Goal: Information Seeking & Learning: Learn about a topic

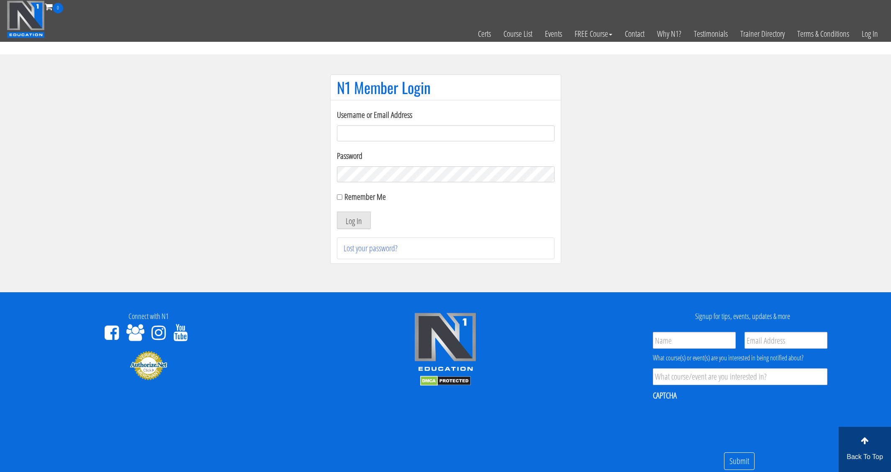
type input "michaela@hungryfitness.co"
click at [353, 220] on button "Log In" at bounding box center [354, 221] width 34 height 18
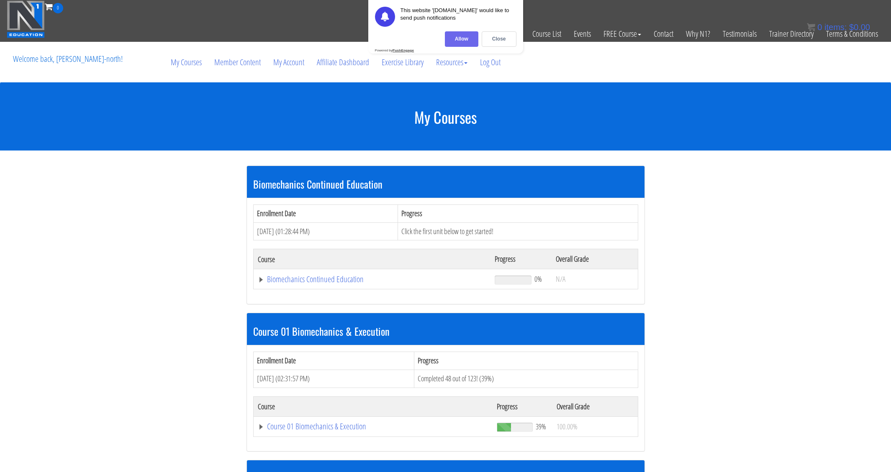
click at [465, 40] on div "Allow" at bounding box center [461, 38] width 33 height 15
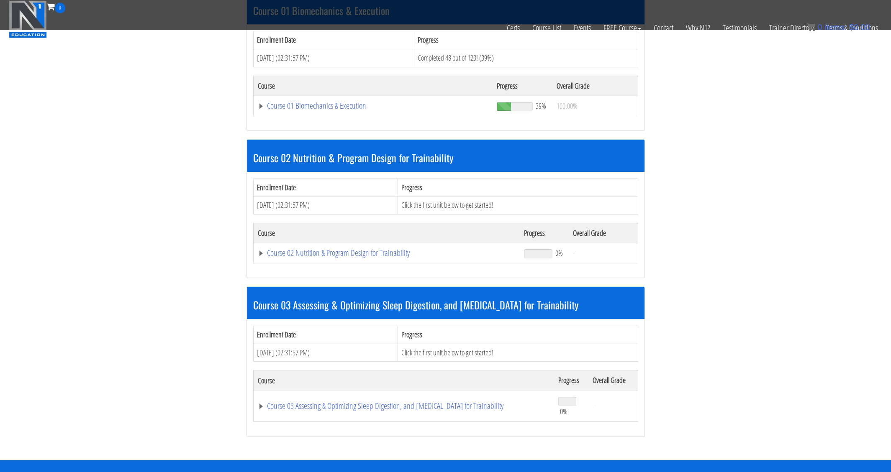
scroll to position [281, 0]
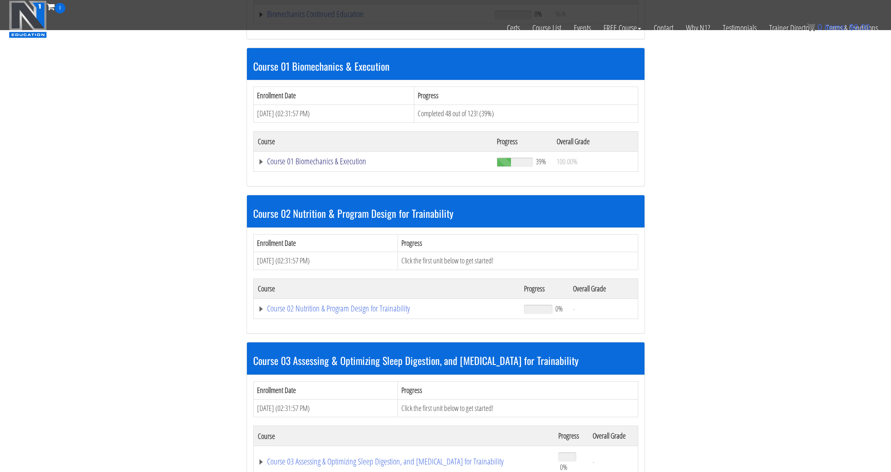
click at [315, 18] on link "Course 01 Biomechanics & Execution" at bounding box center [372, 14] width 229 height 8
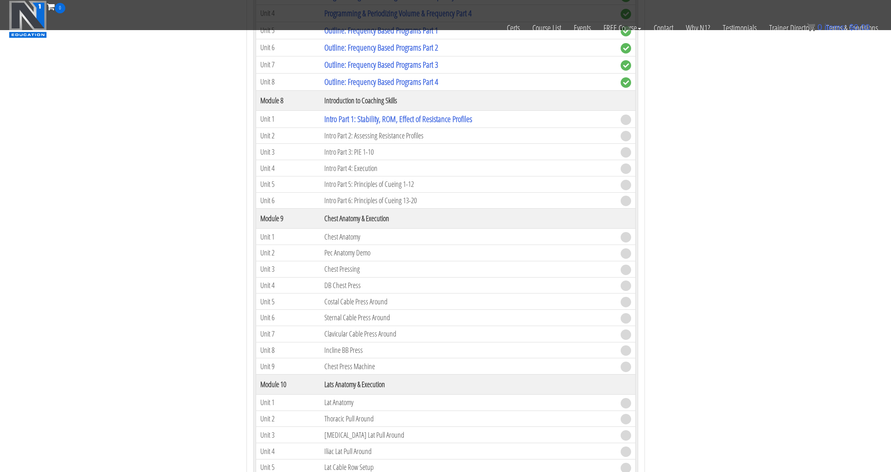
scroll to position [1270, 0]
click at [410, 119] on link "Intro Part 1: Stability, ROM, Effect of Resistance Profiles" at bounding box center [398, 119] width 148 height 11
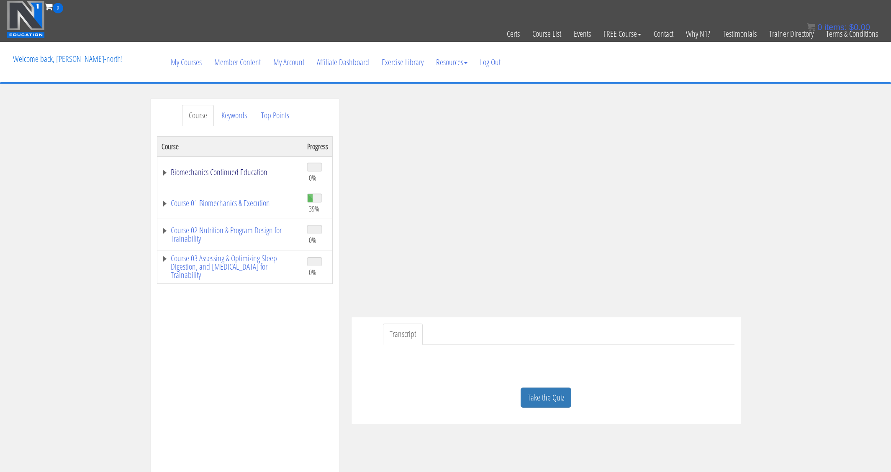
click at [201, 172] on link "Biomechanics Continued Education" at bounding box center [230, 172] width 137 height 8
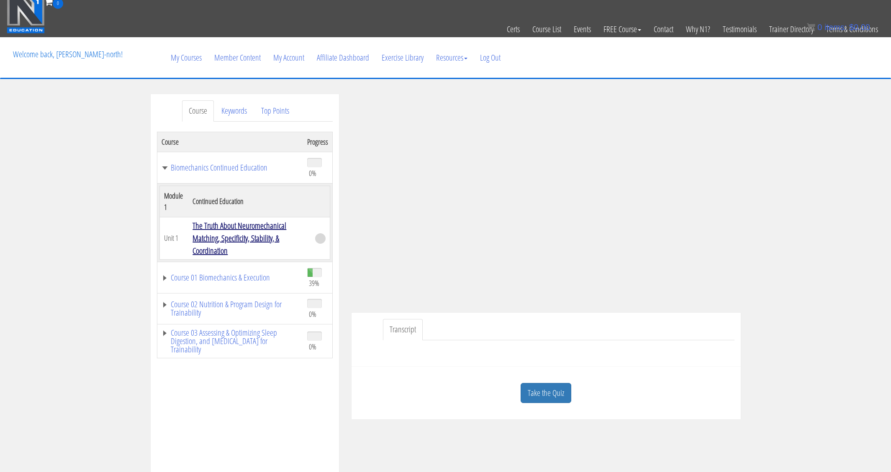
scroll to position [5, 0]
click at [234, 233] on link "The Truth About Neuromechanical Matching, Specificity, Stability, & Coordination" at bounding box center [239, 238] width 94 height 36
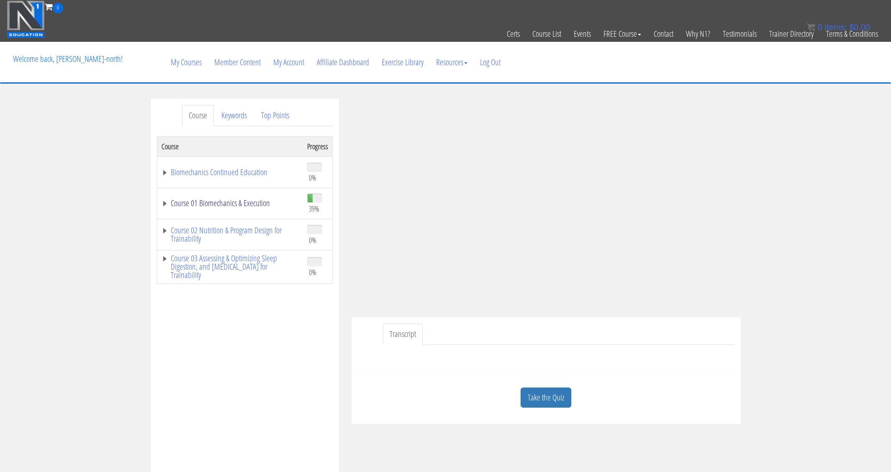
click at [241, 204] on link "Course 01 Biomechanics & Execution" at bounding box center [230, 203] width 137 height 8
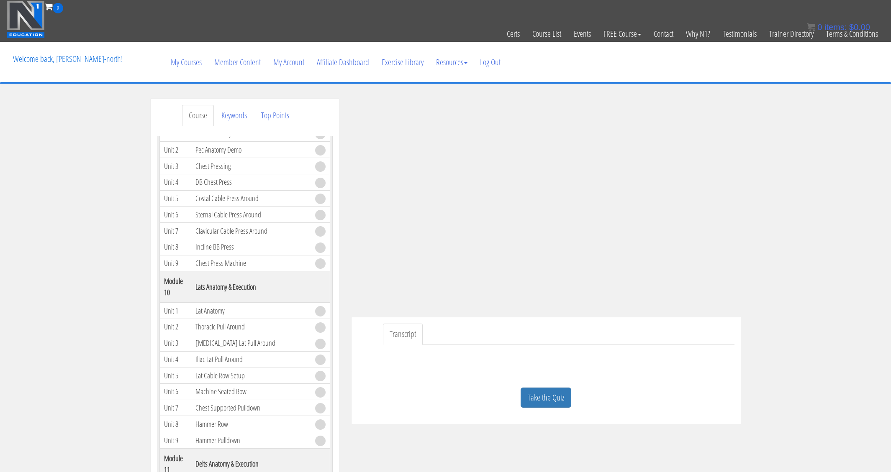
scroll to position [1400, 0]
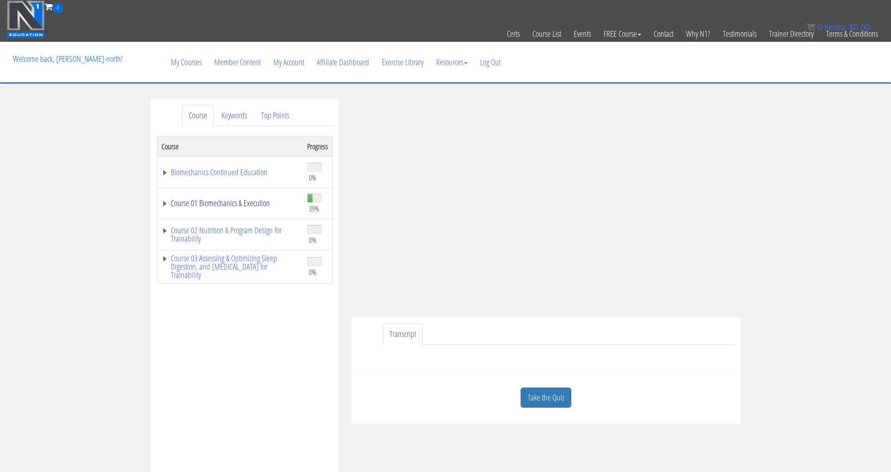
click at [164, 203] on link "Course 01 Biomechanics & Execution" at bounding box center [230, 203] width 137 height 8
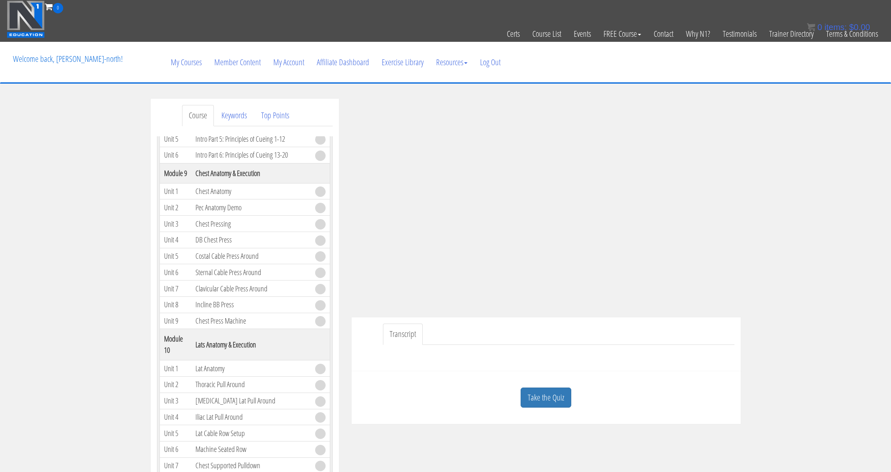
scroll to position [1328, 0]
click at [772, 264] on div "Course Keywords Top Points Course Progress Biomechanics Continued Education 0% …" at bounding box center [445, 335] width 891 height 473
click at [708, 326] on ul "Transcript" at bounding box center [558, 334] width 351 height 21
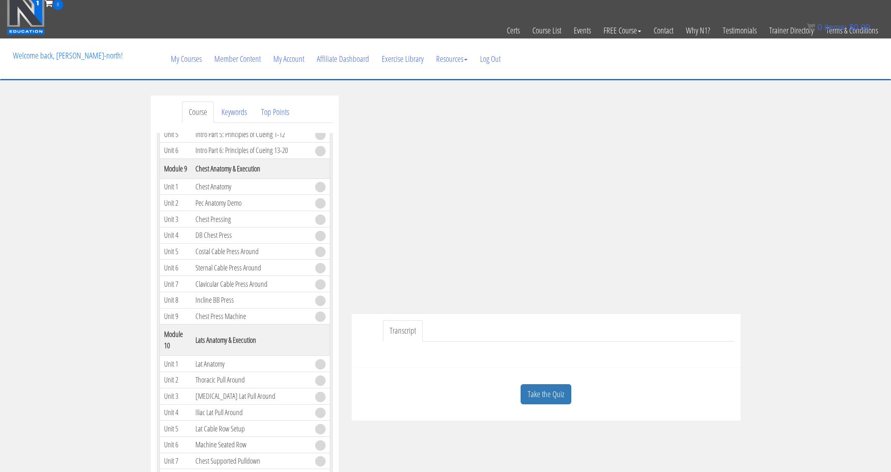
scroll to position [4, 0]
click at [750, 251] on div "Course Keywords Top Points Course Progress Biomechanics Continued Education 0% …" at bounding box center [445, 332] width 891 height 473
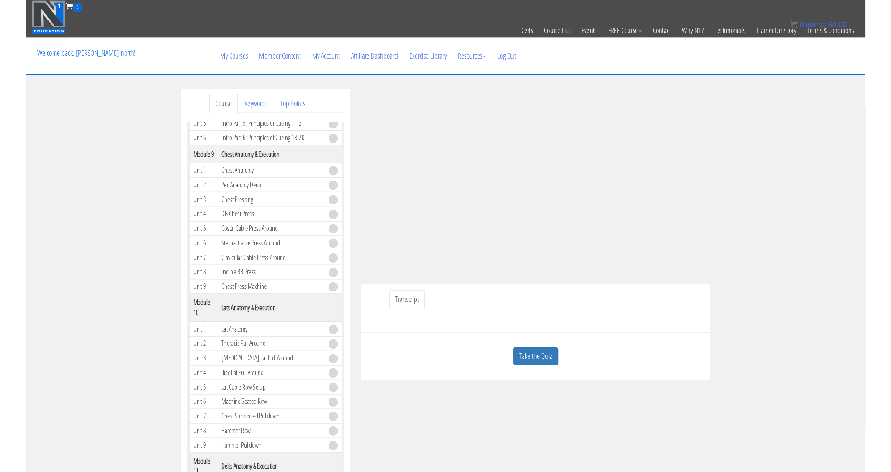
scroll to position [14, 0]
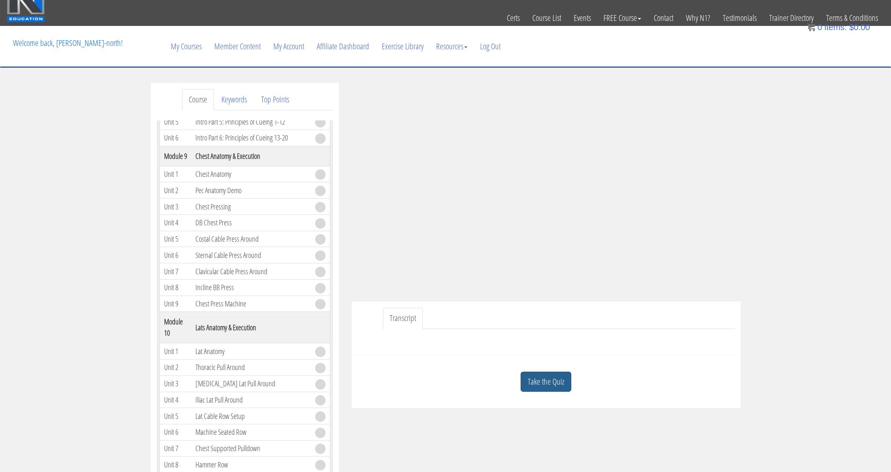
click at [533, 385] on link "Take the Quiz" at bounding box center [545, 382] width 51 height 21
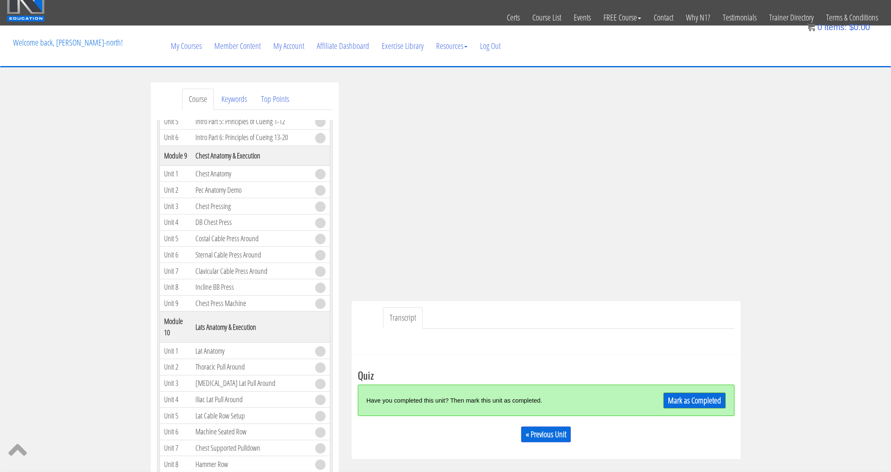
scroll to position [16, 0]
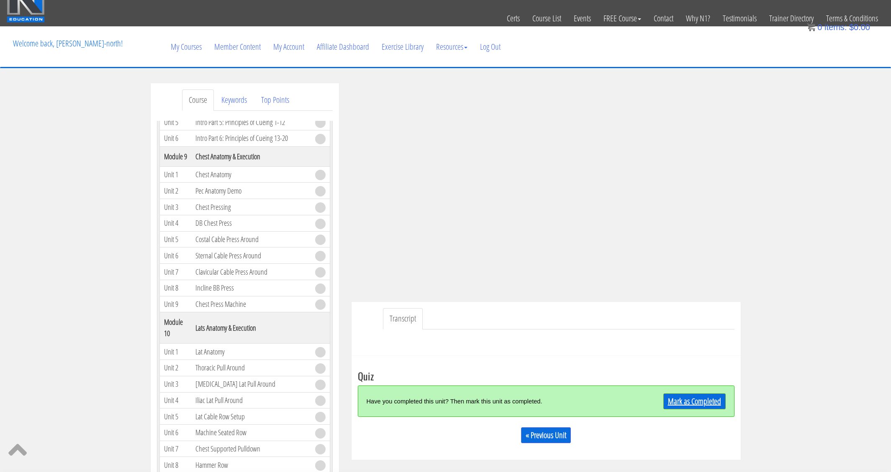
click at [684, 404] on link "Mark as Completed" at bounding box center [694, 402] width 62 height 16
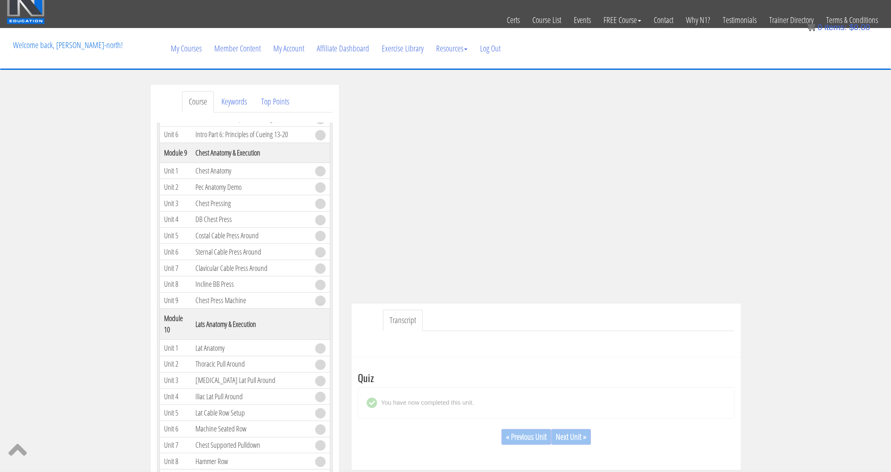
scroll to position [1332, 0]
click at [582, 437] on link "Next Unit »" at bounding box center [571, 437] width 40 height 16
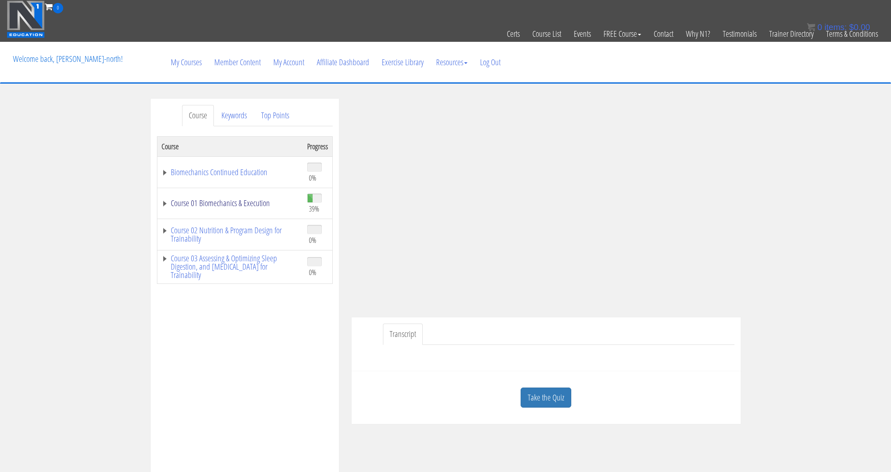
click at [167, 203] on link "Course 01 Biomechanics & Execution" at bounding box center [230, 203] width 137 height 8
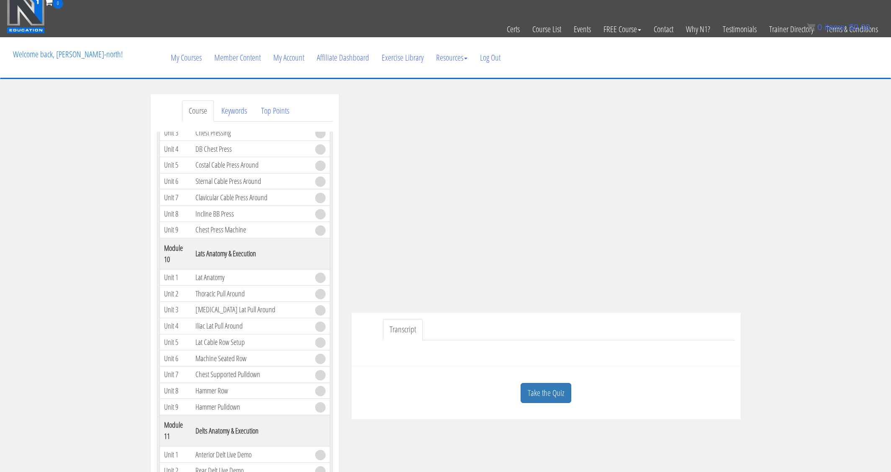
scroll to position [13, 0]
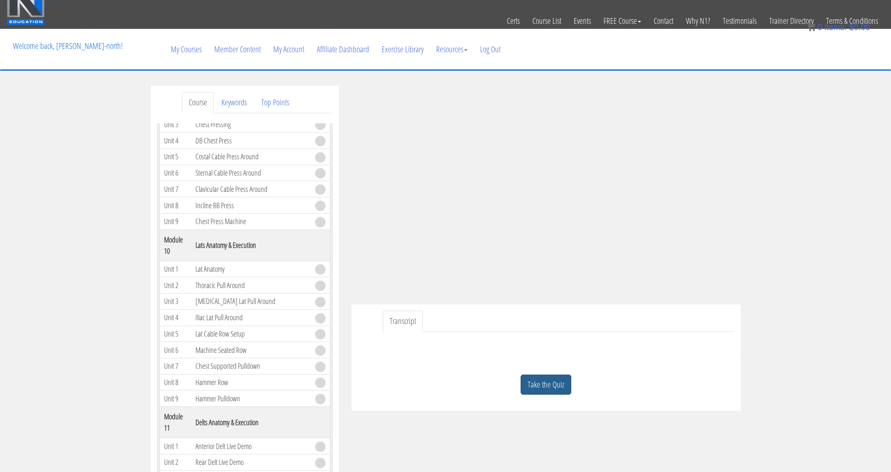
click at [554, 387] on link "Take the Quiz" at bounding box center [545, 385] width 51 height 21
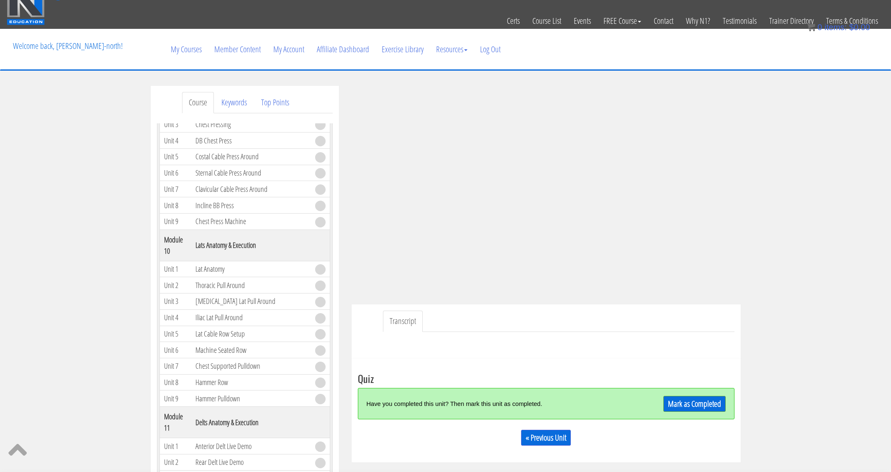
click at [673, 403] on link "Mark as Completed" at bounding box center [694, 404] width 62 height 16
